Goal: Task Accomplishment & Management: Complete application form

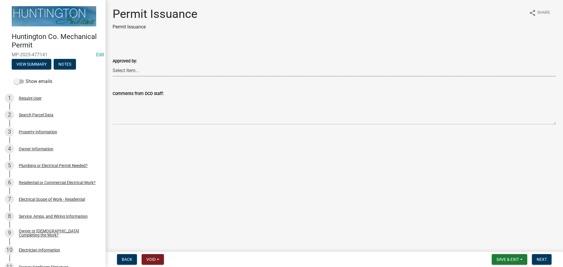
click at [129, 70] on select "Select Item... [PERSON_NAME] [PERSON_NAME] [PERSON_NAME] [PERSON_NAME]" at bounding box center [335, 71] width 444 height 12
click at [113, 65] on select "Select Item... [PERSON_NAME] [PERSON_NAME] [PERSON_NAME] [PERSON_NAME]" at bounding box center [335, 71] width 444 height 12
select select "0ac14b4a-58a8-44ed-8576-6ffdb9d3932f"
click at [540, 254] on button "Next" at bounding box center [542, 259] width 20 height 11
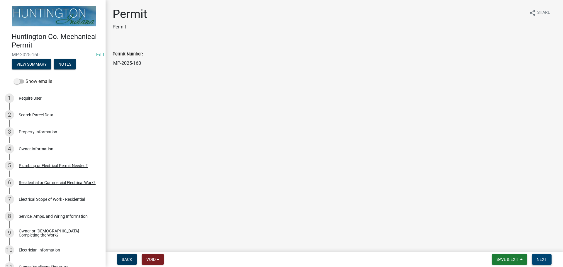
click at [535, 258] on button "Next" at bounding box center [542, 259] width 20 height 11
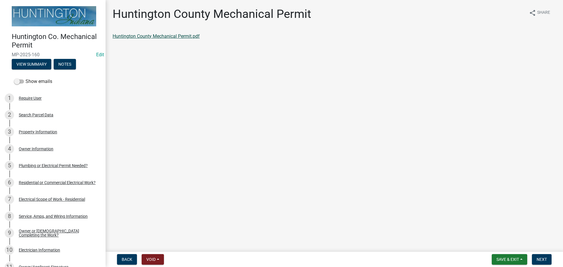
click at [156, 38] on link "Huntington County Mechanical Permit.pdf" at bounding box center [156, 36] width 87 height 6
click at [543, 260] on span "Next" at bounding box center [542, 259] width 10 height 5
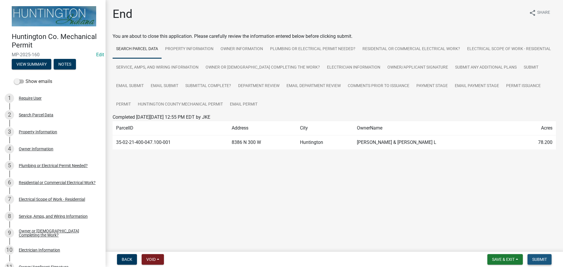
click at [542, 258] on span "Submit" at bounding box center [539, 259] width 15 height 5
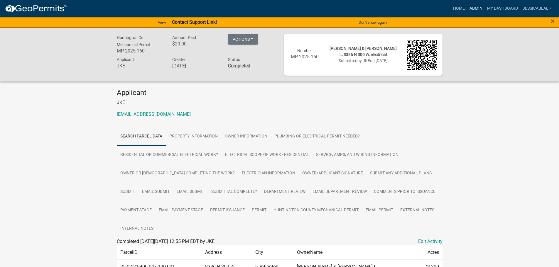
click at [475, 5] on link "Admin" at bounding box center [476, 8] width 18 height 11
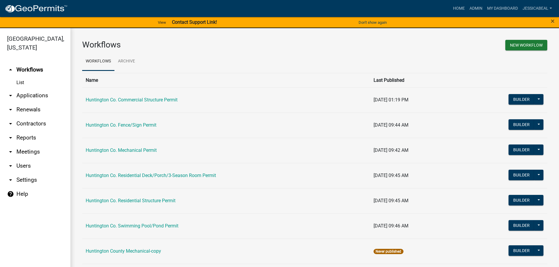
click at [33, 95] on link "arrow_drop_down Applications" at bounding box center [35, 96] width 70 height 14
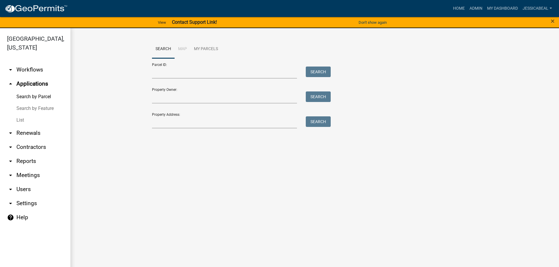
click at [24, 116] on link "List" at bounding box center [35, 120] width 70 height 12
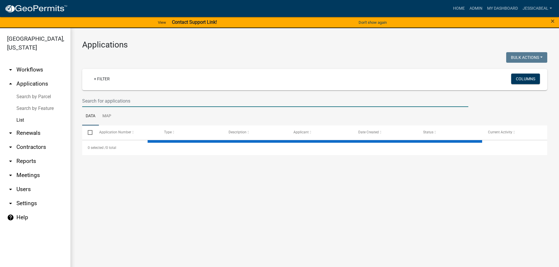
click at [92, 98] on input "text" at bounding box center [275, 101] width 386 height 12
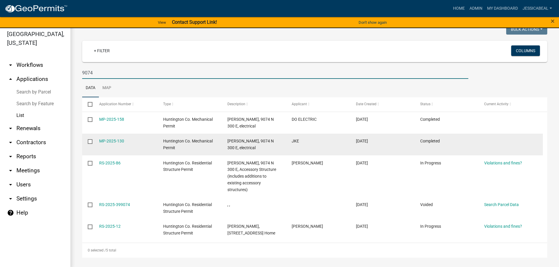
scroll to position [7, 0]
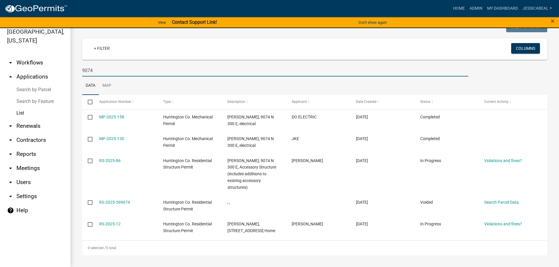
type input "9074"
